Goal: Information Seeking & Learning: Learn about a topic

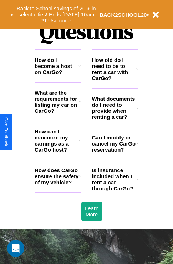
scroll to position [862, 0]
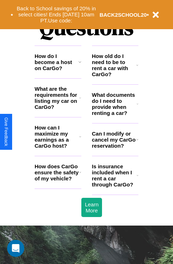
click at [58, 109] on h3 "What are the requirements for listing my car on CarGo?" at bounding box center [57, 98] width 44 height 24
click at [137, 107] on icon at bounding box center [137, 104] width 2 height 6
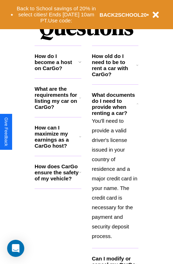
click at [58, 71] on h3 "How do I become a host on CarGo?" at bounding box center [57, 62] width 44 height 18
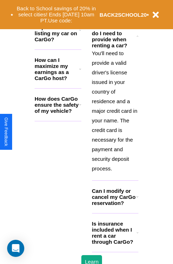
click at [115, 244] on h3 "Is insurance included when I rent a car through CarGo?" at bounding box center [114, 233] width 44 height 24
click at [115, 110] on p "You'll need to provide a valid driver's license issued in your country of resid…" at bounding box center [115, 110] width 47 height 125
click at [115, 244] on h3 "Is insurance included when I rent a car through CarGo?" at bounding box center [114, 233] width 44 height 24
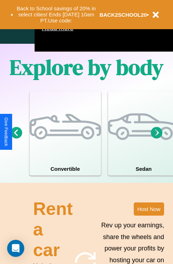
scroll to position [457, 0]
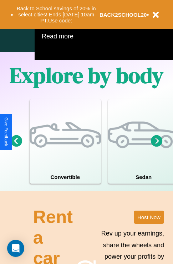
click at [156, 147] on icon at bounding box center [157, 141] width 12 height 12
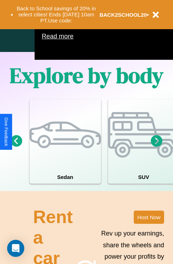
click at [156, 147] on icon at bounding box center [157, 141] width 12 height 12
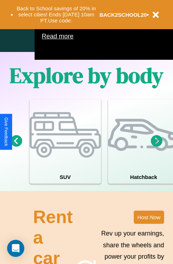
click at [156, 147] on icon at bounding box center [157, 141] width 12 height 12
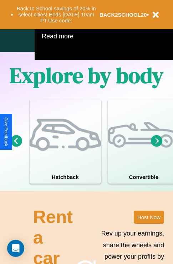
click at [16, 147] on icon at bounding box center [17, 141] width 12 height 12
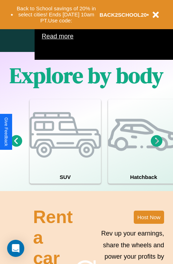
click at [156, 147] on icon at bounding box center [157, 141] width 12 height 12
